Goal: Task Accomplishment & Management: Manage account settings

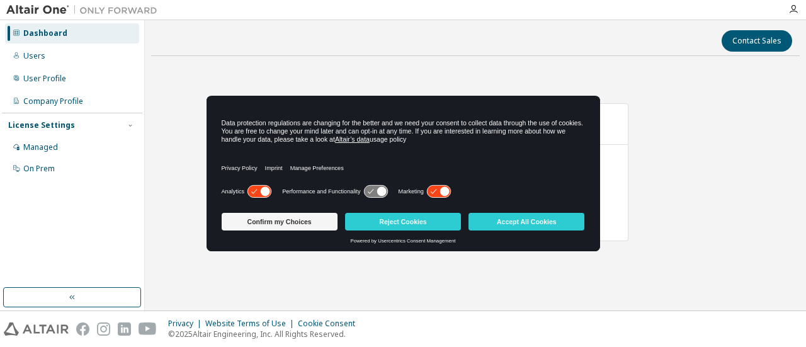
click at [257, 192] on icon at bounding box center [259, 192] width 23 height 12
click at [435, 186] on icon at bounding box center [438, 192] width 23 height 12
click at [257, 222] on button "Confirm my Choices" at bounding box center [280, 222] width 116 height 18
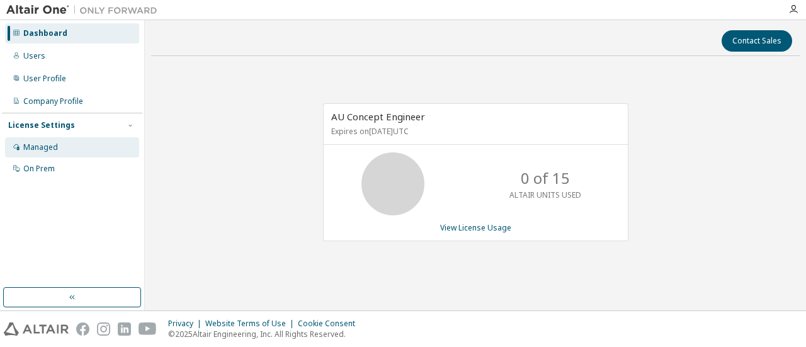
click at [38, 149] on div "Managed" at bounding box center [40, 147] width 35 height 10
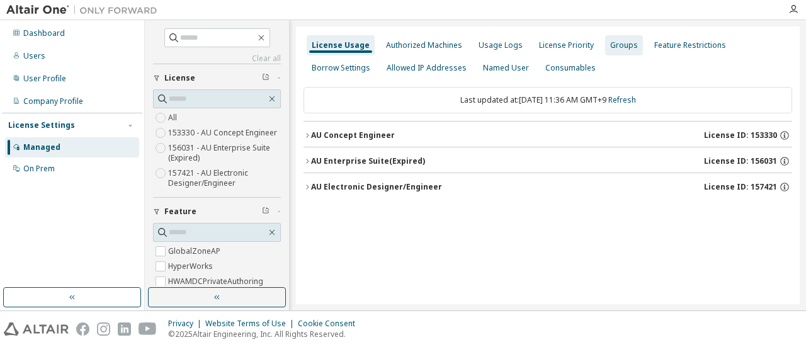
click at [612, 40] on div "Groups" at bounding box center [625, 45] width 28 height 10
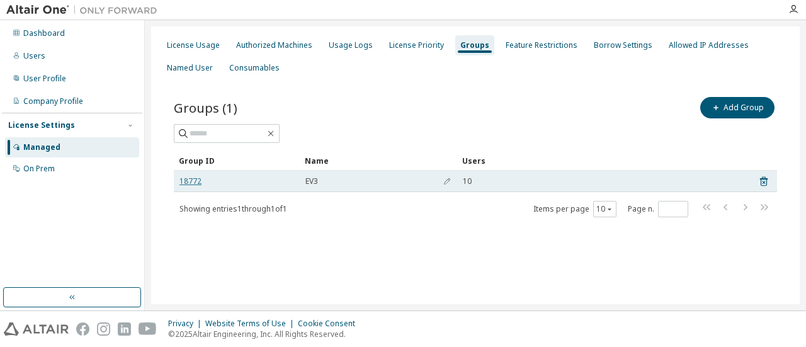
click at [188, 181] on link "18772" at bounding box center [191, 181] width 22 height 10
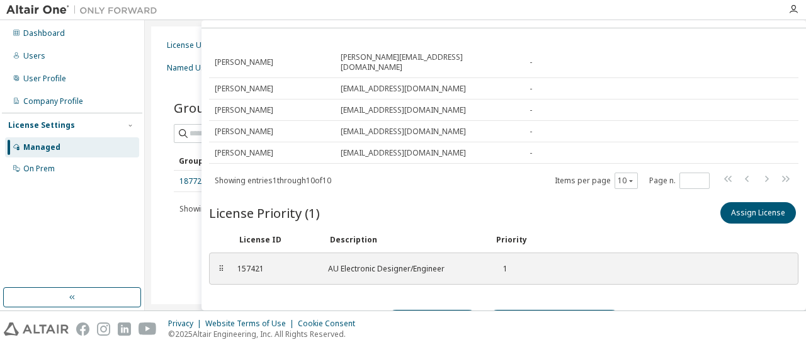
scroll to position [50, 0]
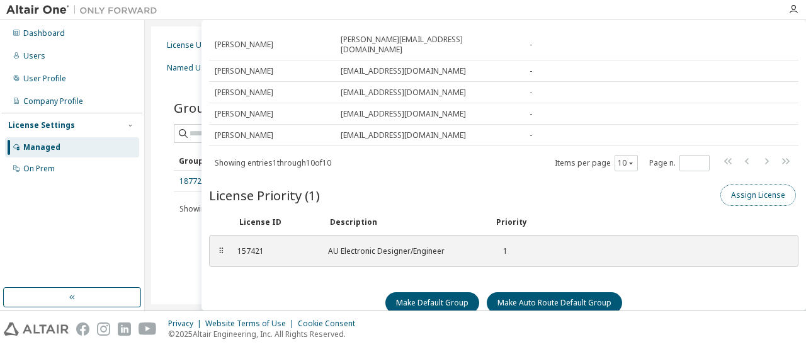
click at [746, 185] on button "Assign License" at bounding box center [759, 195] width 76 height 21
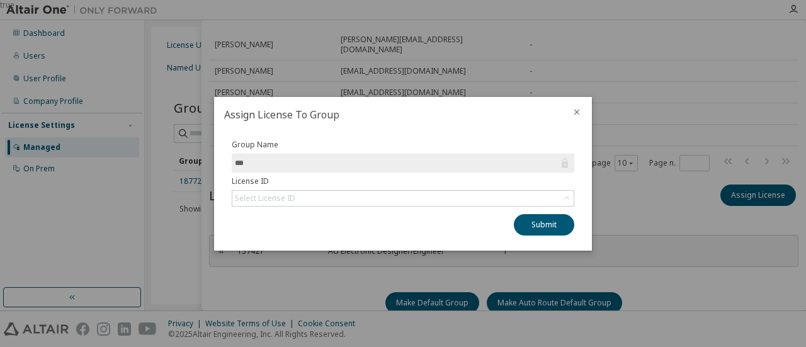
click at [579, 115] on icon "close" at bounding box center [578, 112] width 6 height 6
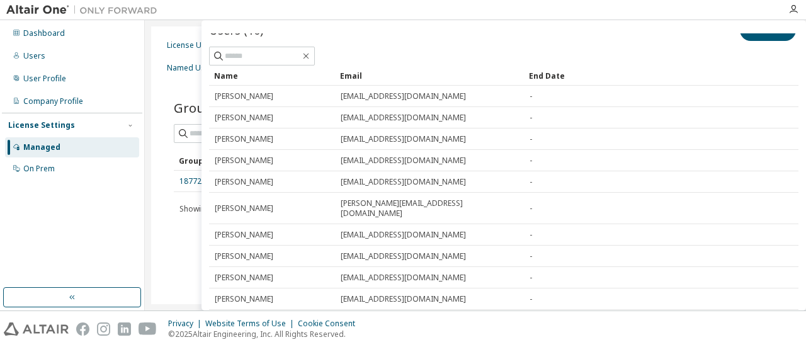
scroll to position [0, 0]
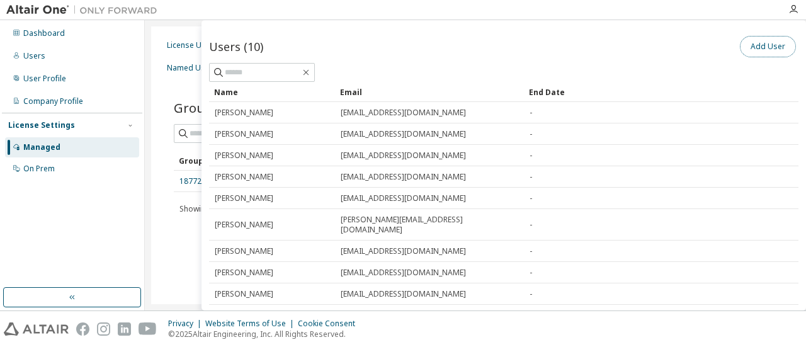
click at [766, 42] on button "Add User" at bounding box center [768, 46] width 56 height 21
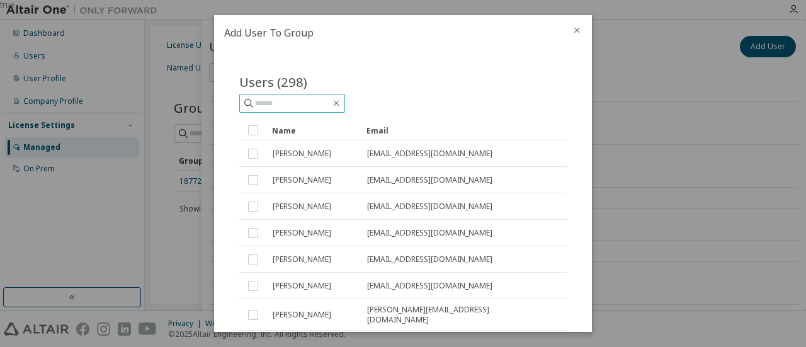
click at [289, 102] on input "text" at bounding box center [293, 103] width 76 height 13
type input "*"
click at [581, 29] on icon "close" at bounding box center [577, 30] width 10 height 10
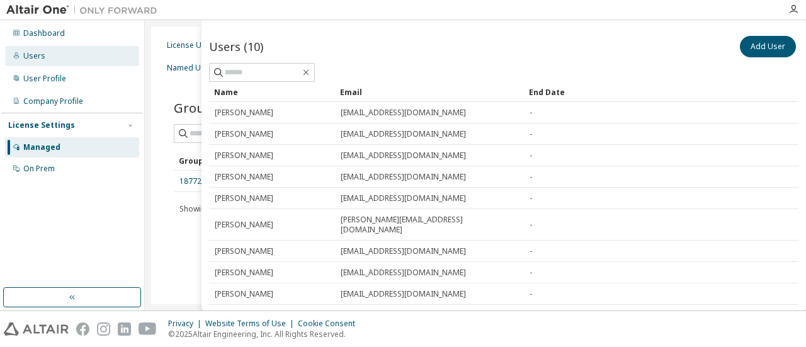
click at [33, 61] on div "Users" at bounding box center [72, 56] width 134 height 20
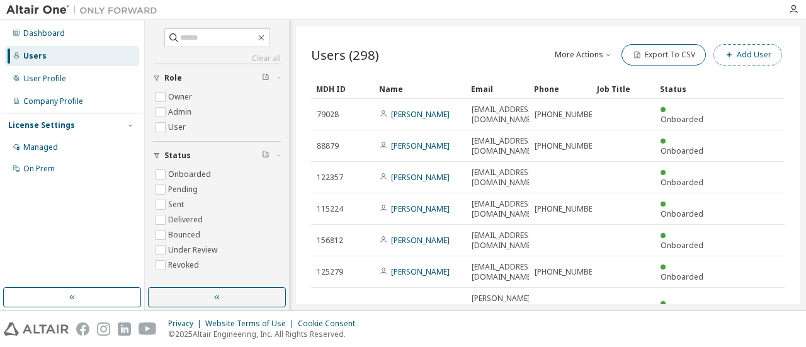
click at [740, 56] on button "Add User" at bounding box center [748, 54] width 69 height 21
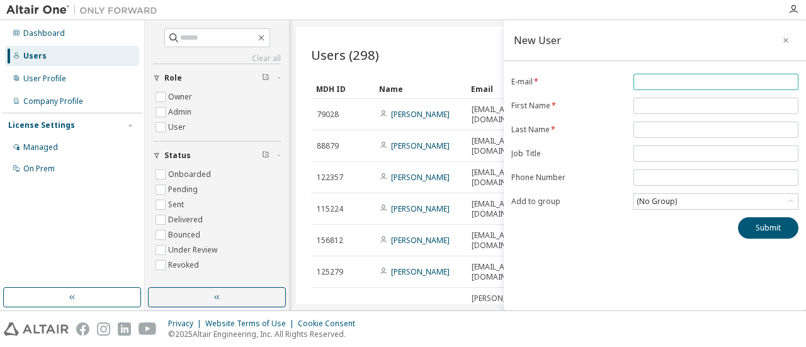
click at [714, 74] on span at bounding box center [716, 82] width 165 height 16
click at [705, 77] on input "email" at bounding box center [716, 82] width 159 height 10
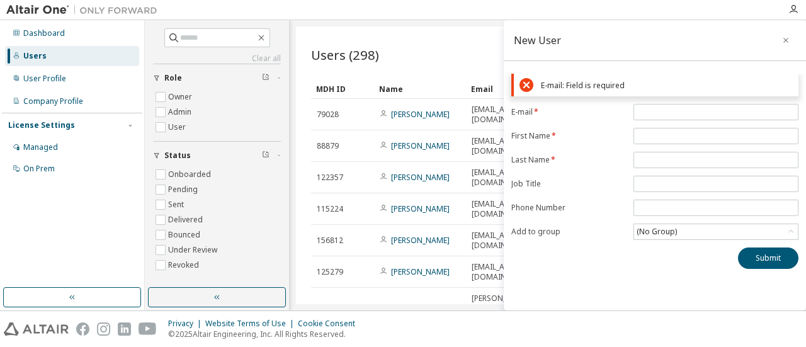
click at [616, 151] on form "E-mail * First Name * Last Name * Job Title Phone Number Add to group (No Group)" at bounding box center [655, 172] width 287 height 136
click at [612, 249] on div "Submit" at bounding box center [655, 258] width 287 height 21
click at [525, 85] on icon at bounding box center [527, 85] width 14 height 14
click at [783, 41] on icon "button" at bounding box center [786, 40] width 9 height 10
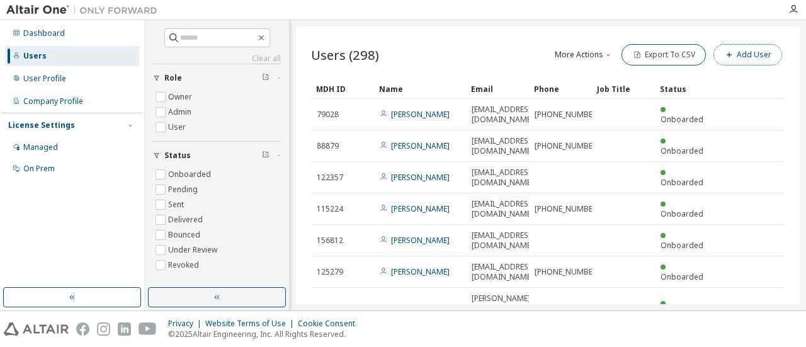
click at [739, 56] on button "Add User" at bounding box center [748, 54] width 69 height 21
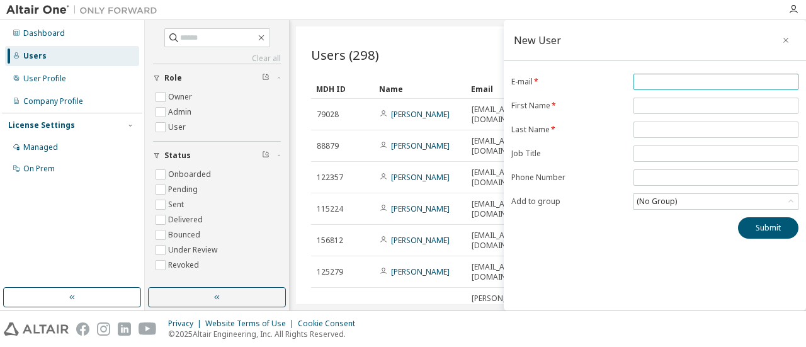
click at [708, 81] on input "email" at bounding box center [716, 82] width 159 height 10
paste input "**********"
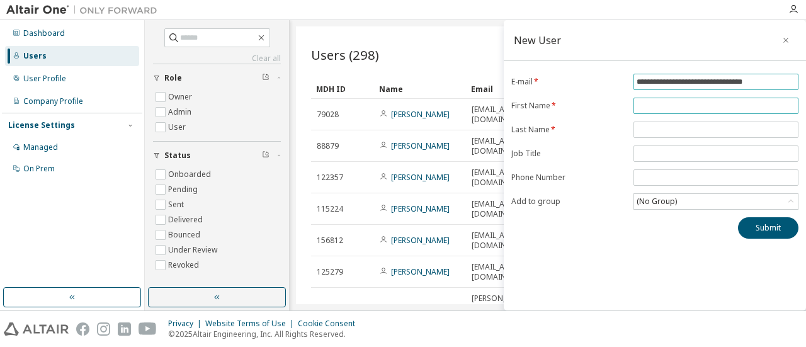
type input "**********"
click at [669, 103] on input "text" at bounding box center [716, 106] width 159 height 10
type input "*******"
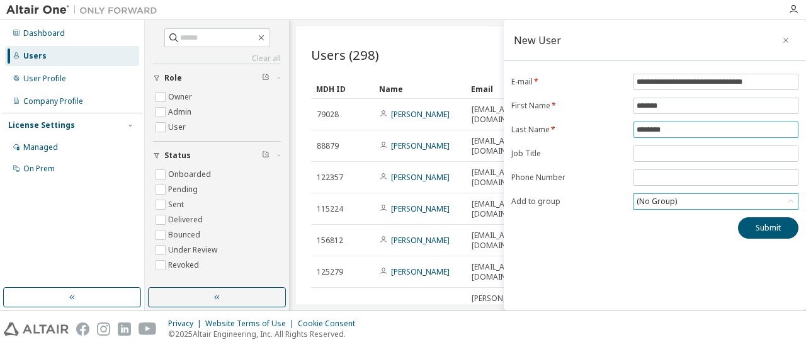
type input "********"
click at [787, 200] on icon at bounding box center [791, 201] width 13 height 13
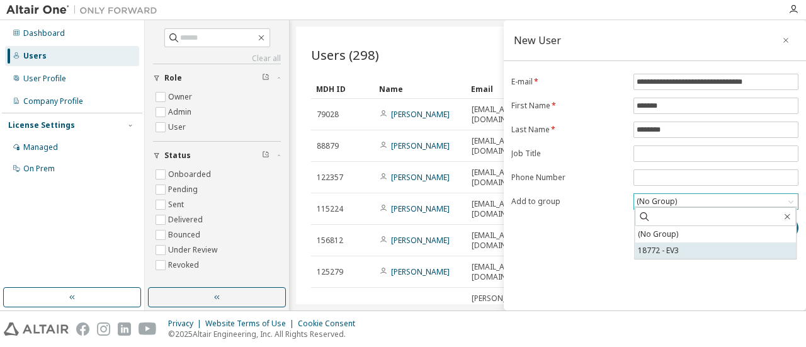
click at [661, 250] on li "18772 - EV3" at bounding box center [715, 251] width 161 height 16
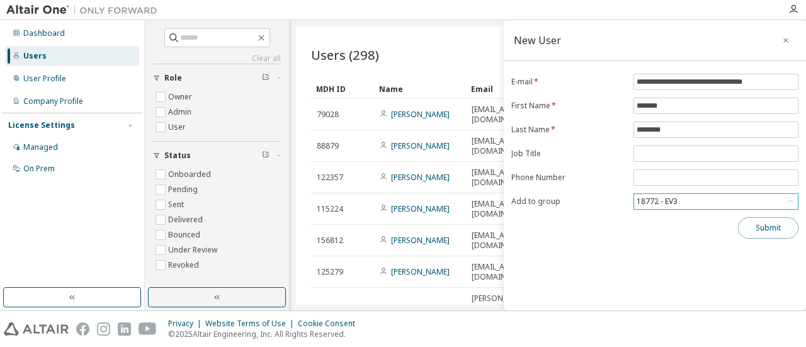
click at [767, 227] on button "Submit" at bounding box center [768, 227] width 60 height 21
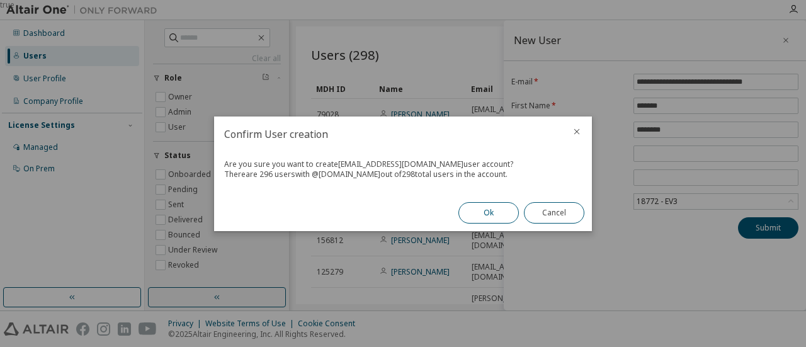
click at [476, 216] on button "Ok" at bounding box center [489, 212] width 60 height 21
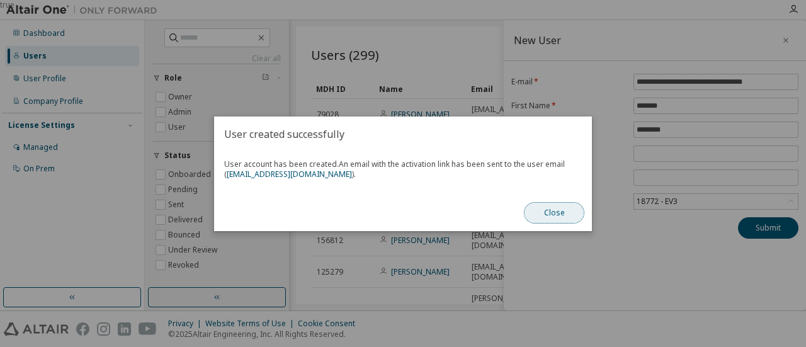
click at [541, 216] on button "Close" at bounding box center [554, 212] width 60 height 21
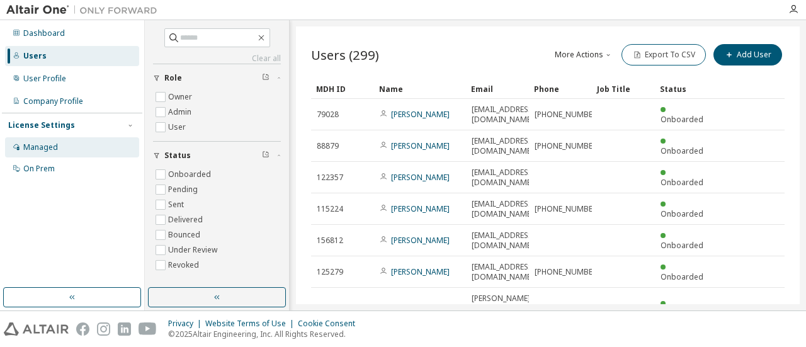
click at [50, 152] on div "Managed" at bounding box center [40, 147] width 35 height 10
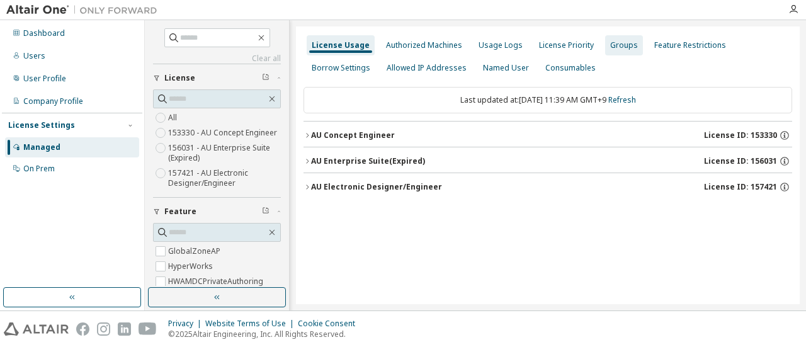
click at [612, 46] on div "Groups" at bounding box center [625, 45] width 28 height 10
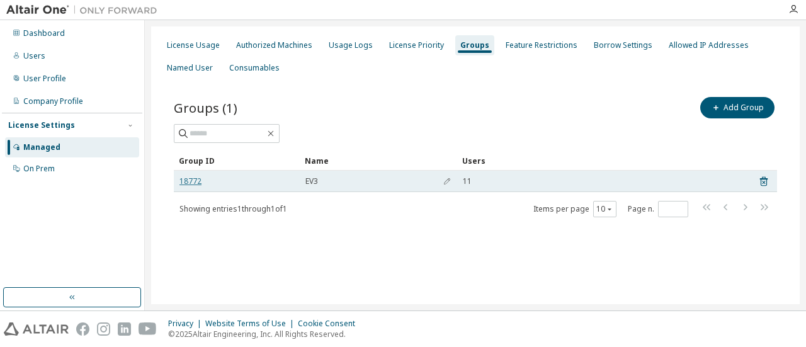
click at [197, 182] on link "18772" at bounding box center [191, 181] width 22 height 10
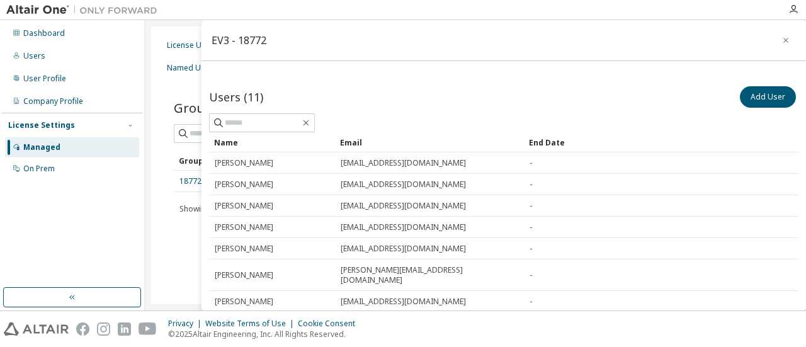
scroll to position [126, 0]
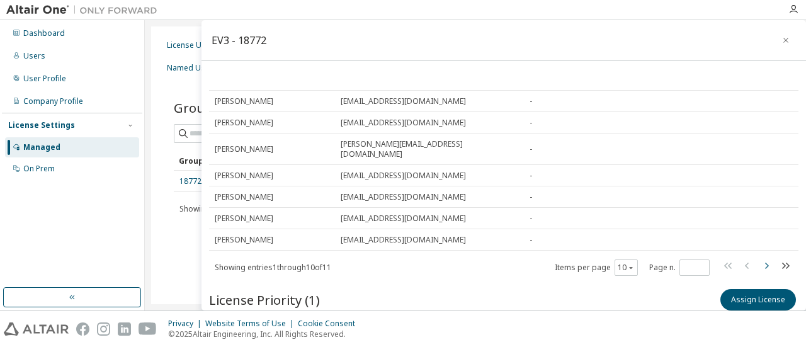
click at [759, 258] on icon "button" at bounding box center [766, 265] width 15 height 15
type input "*"
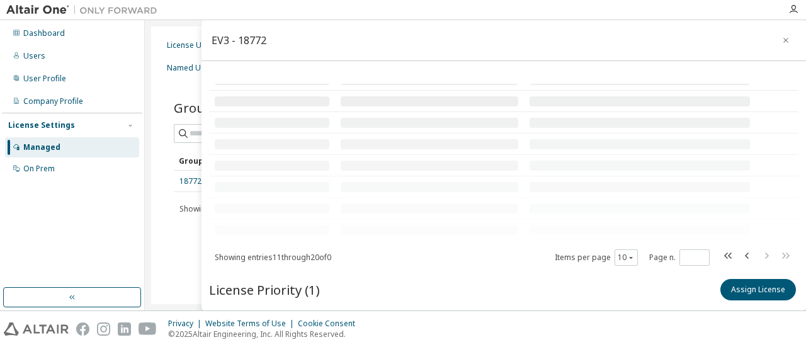
scroll to position [0, 0]
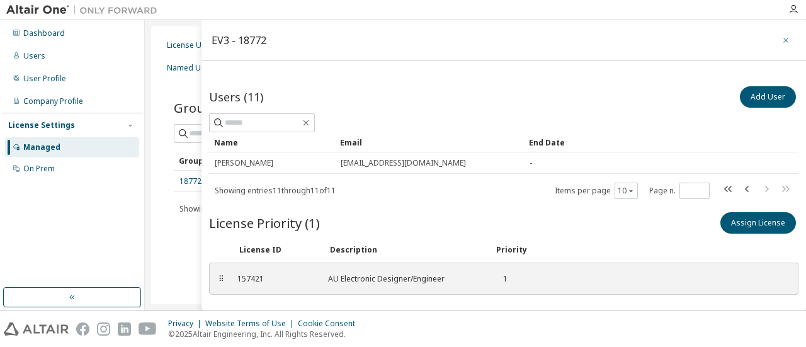
click at [785, 38] on button "button" at bounding box center [786, 40] width 20 height 20
